Goal: Check status: Check status

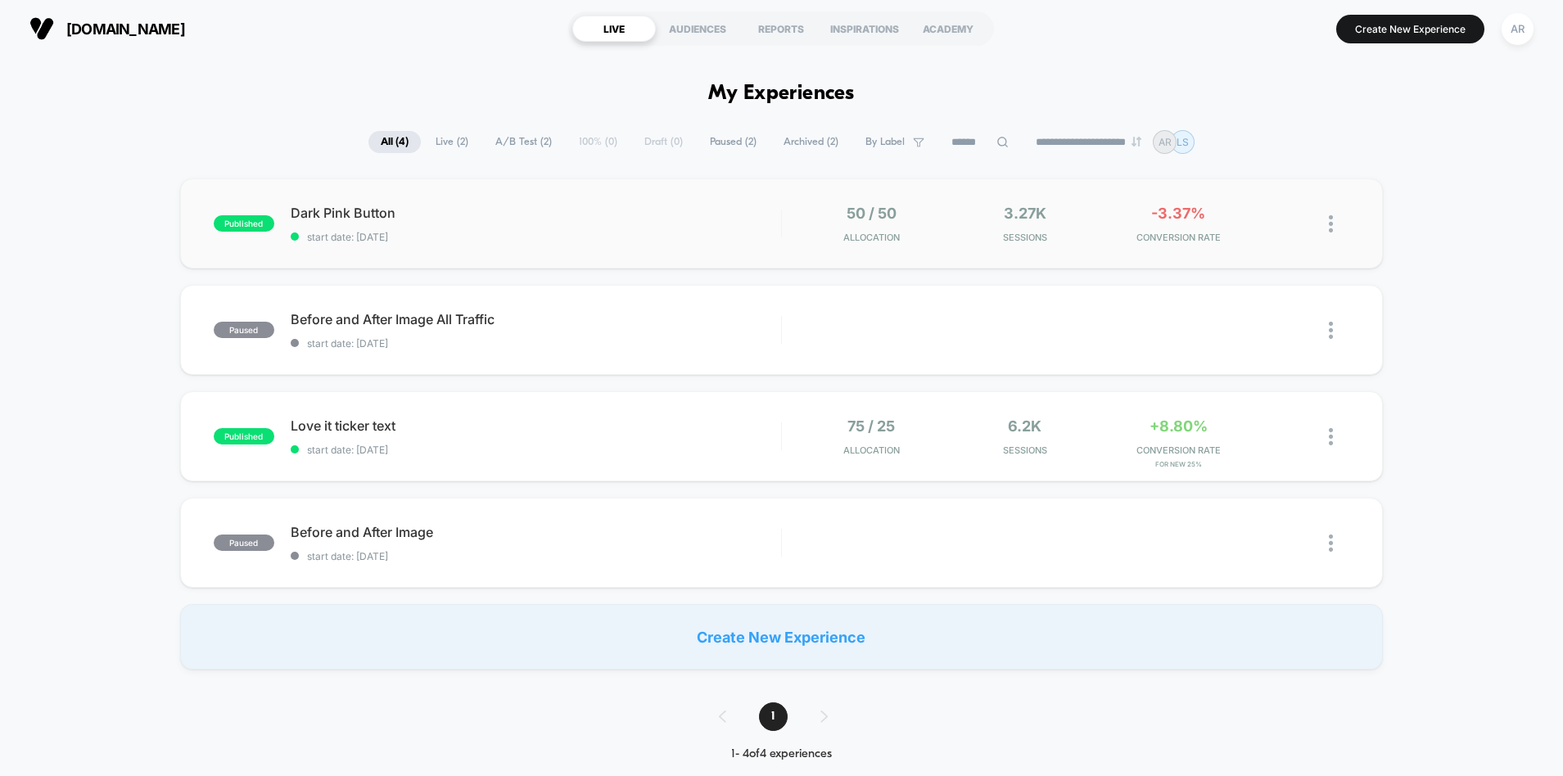
click at [806, 235] on div "50 / 50 Allocation" at bounding box center [872, 224] width 146 height 38
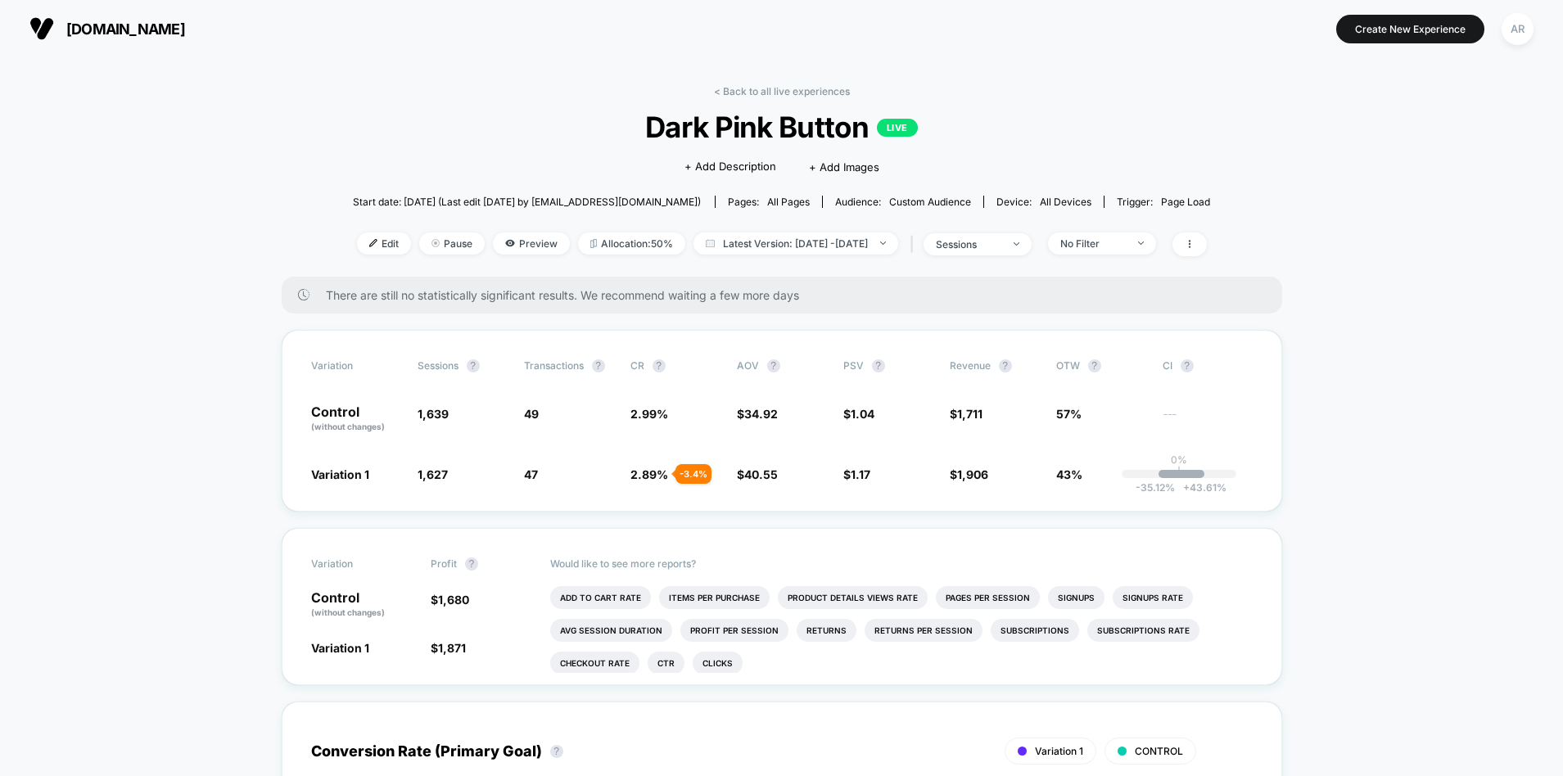
scroll to position [21, 0]
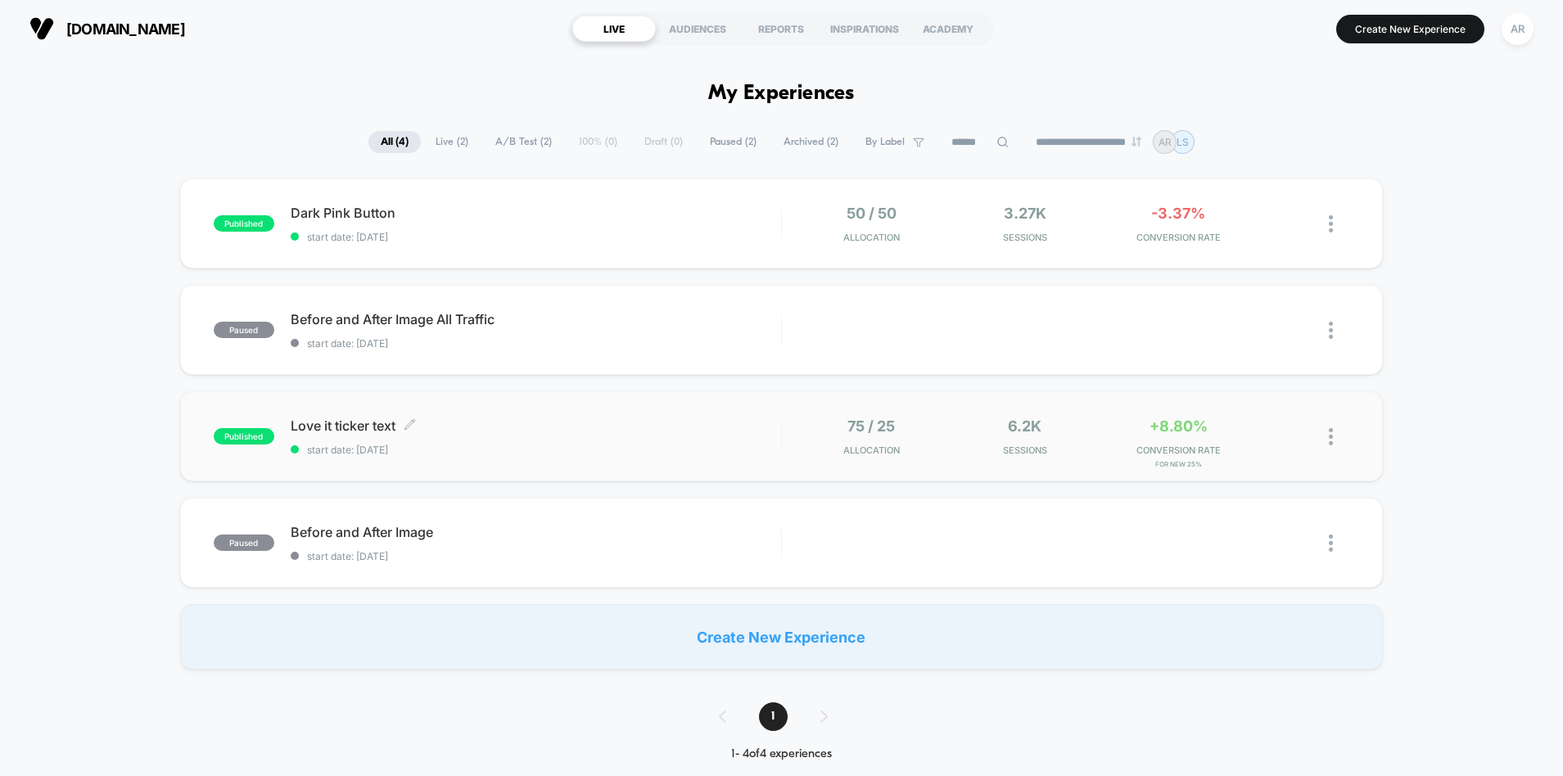
click at [383, 423] on span "Love it ticker text Click to edit experience details" at bounding box center [536, 426] width 491 height 16
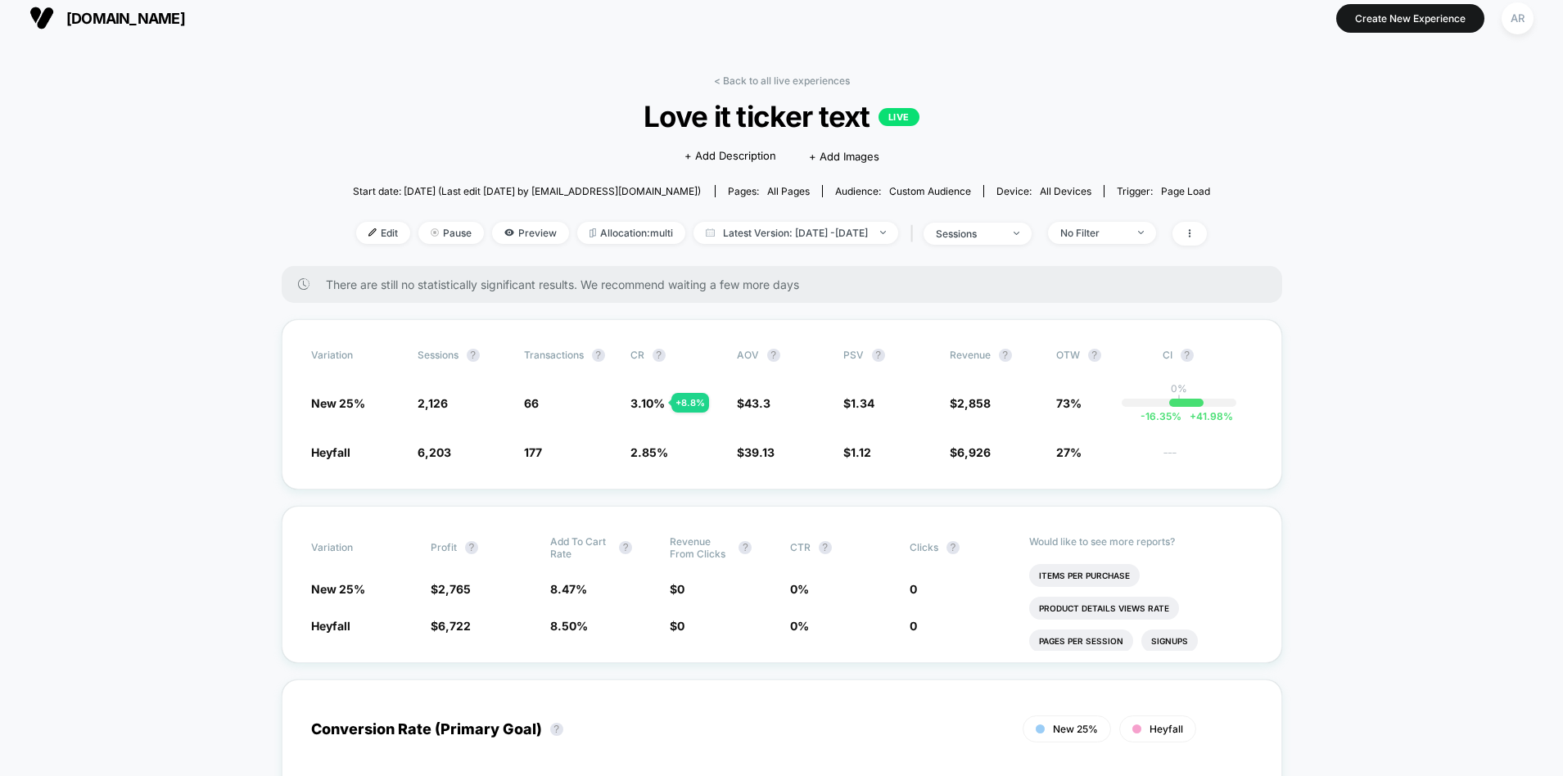
scroll to position [21, 0]
